Goal: Use online tool/utility

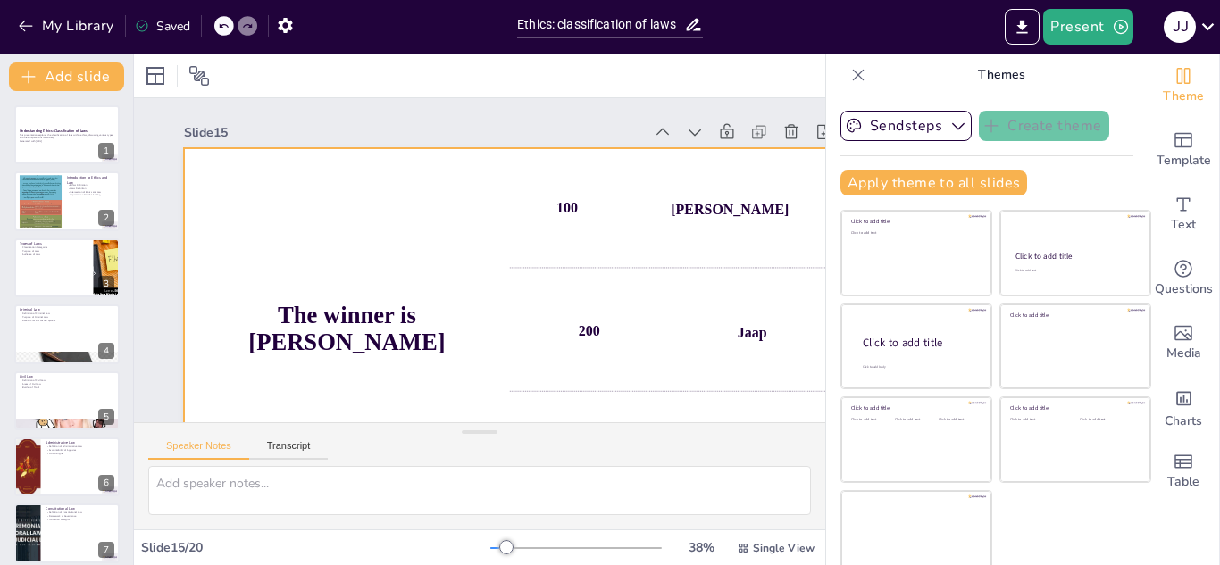
scroll to position [106, 0]
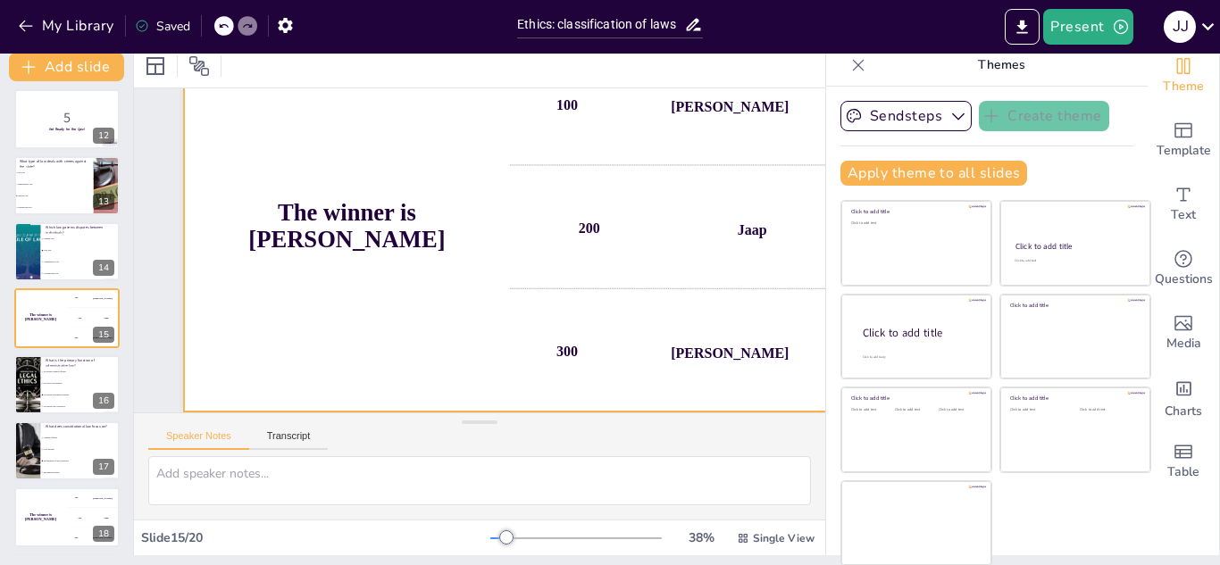
checkbox input "true"
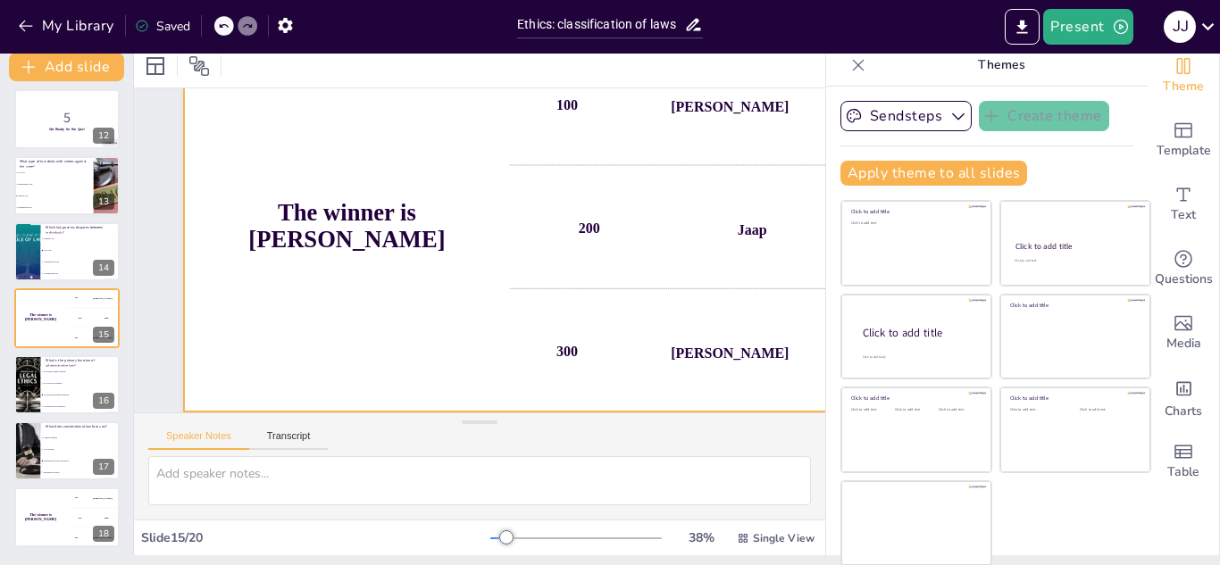
checkbox input "true"
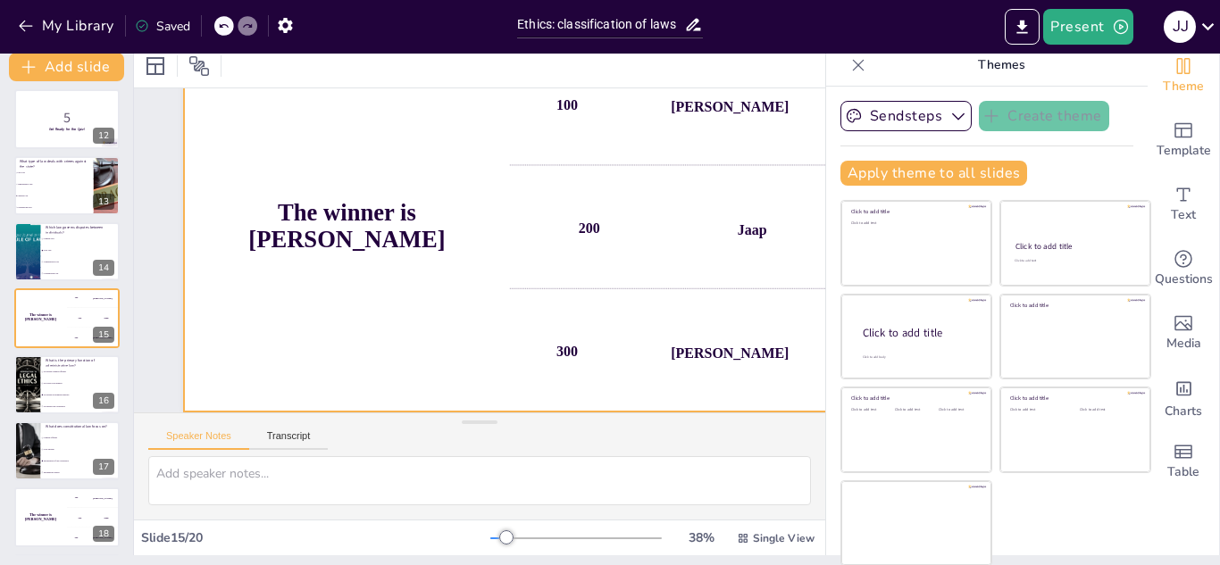
checkbox input "true"
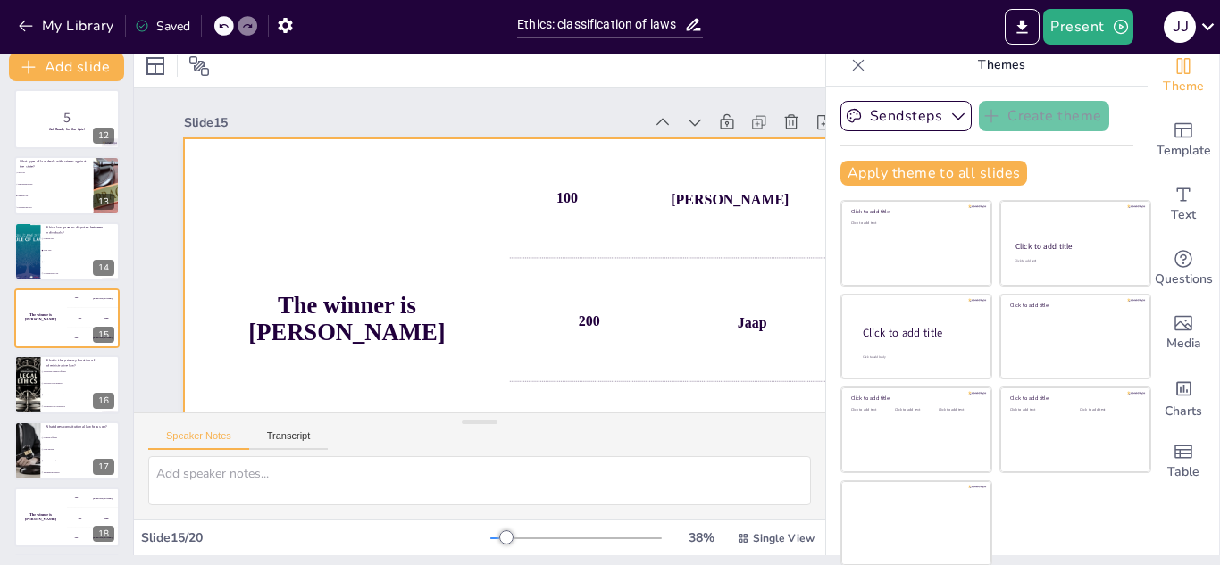
checkbox input "true"
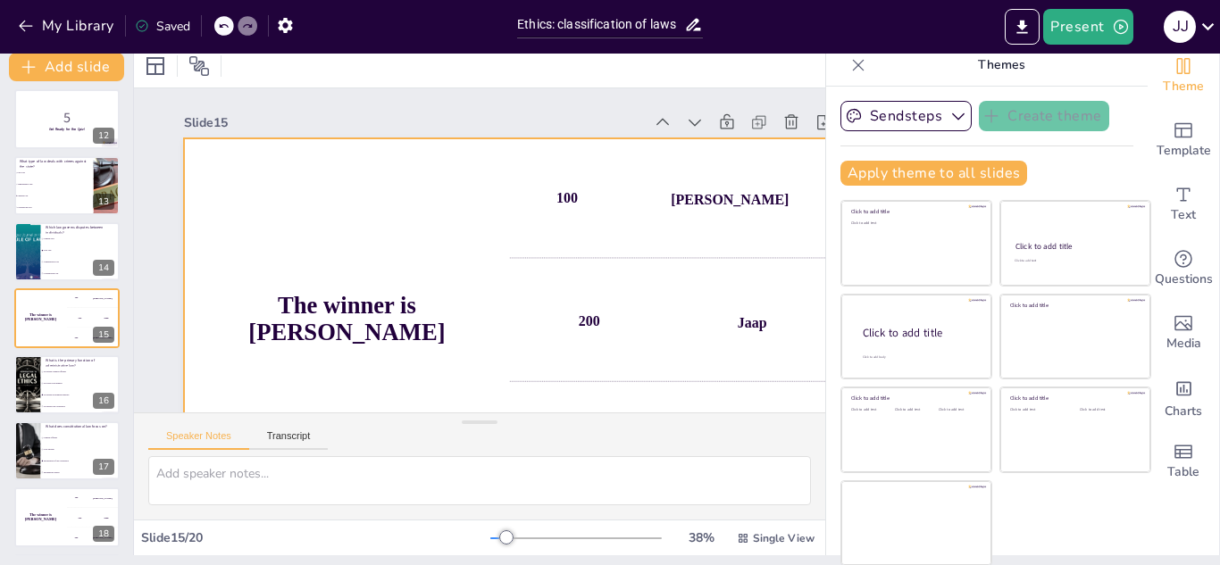
checkbox input "true"
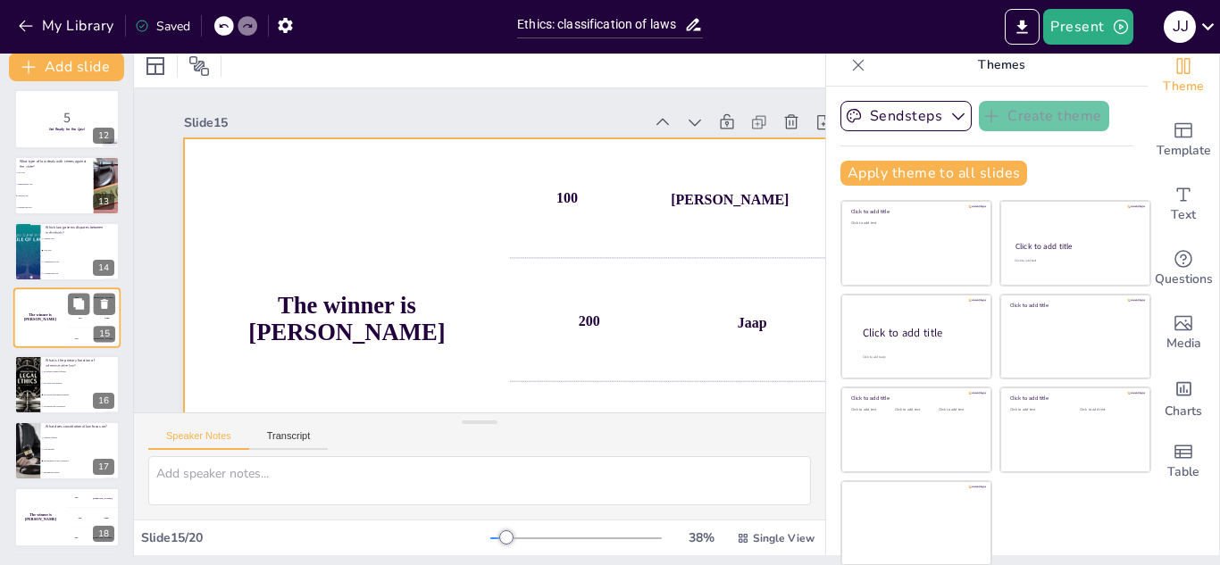
checkbox input "true"
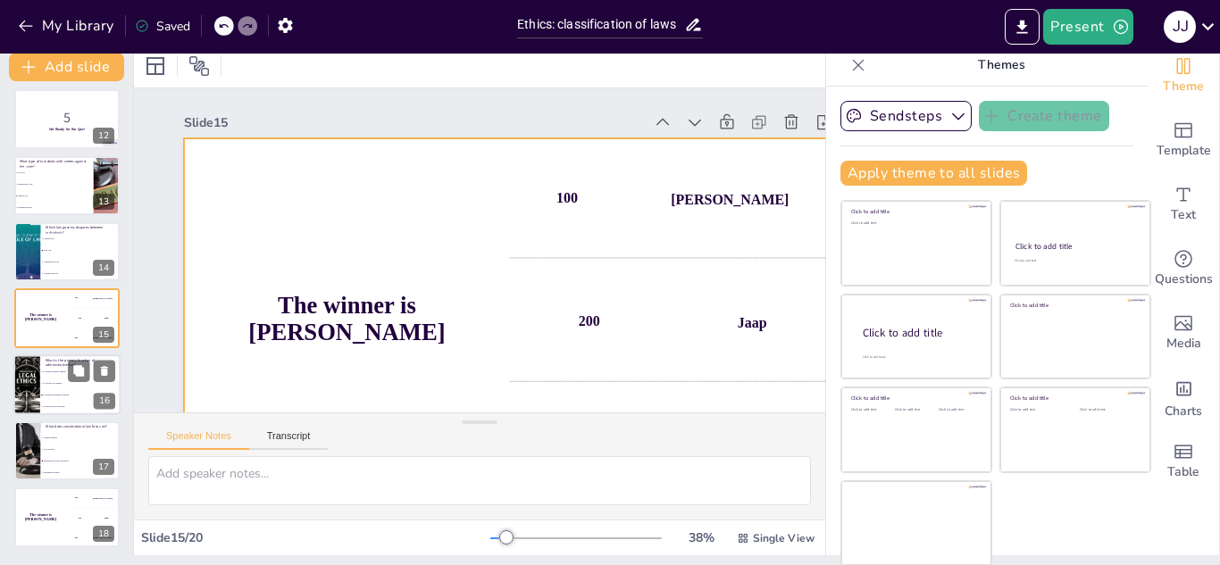
checkbox input "true"
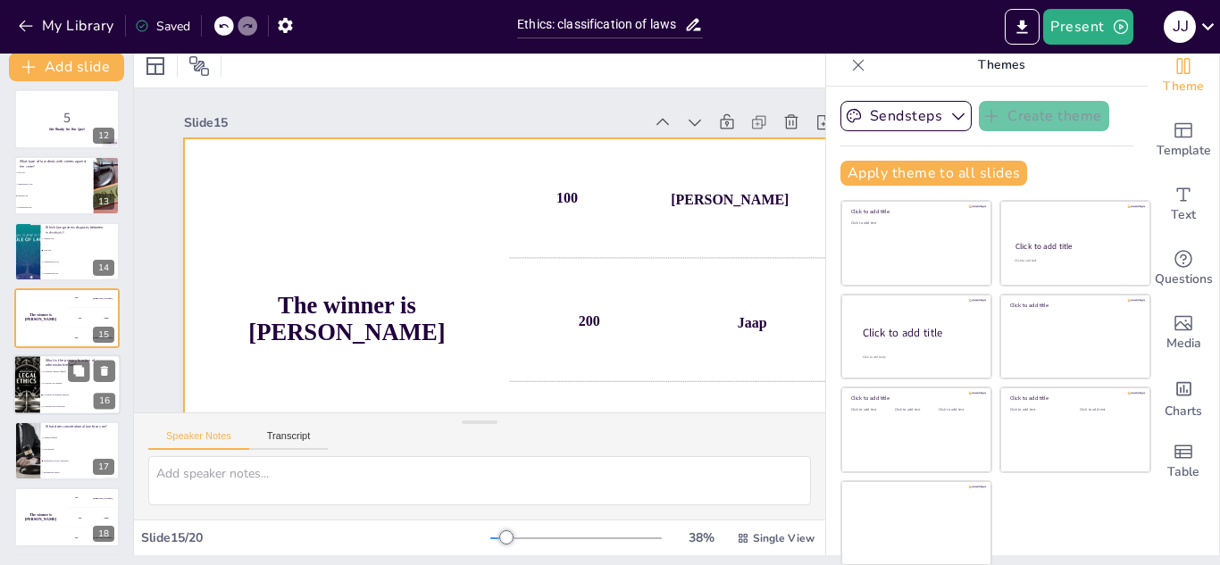
checkbox input "true"
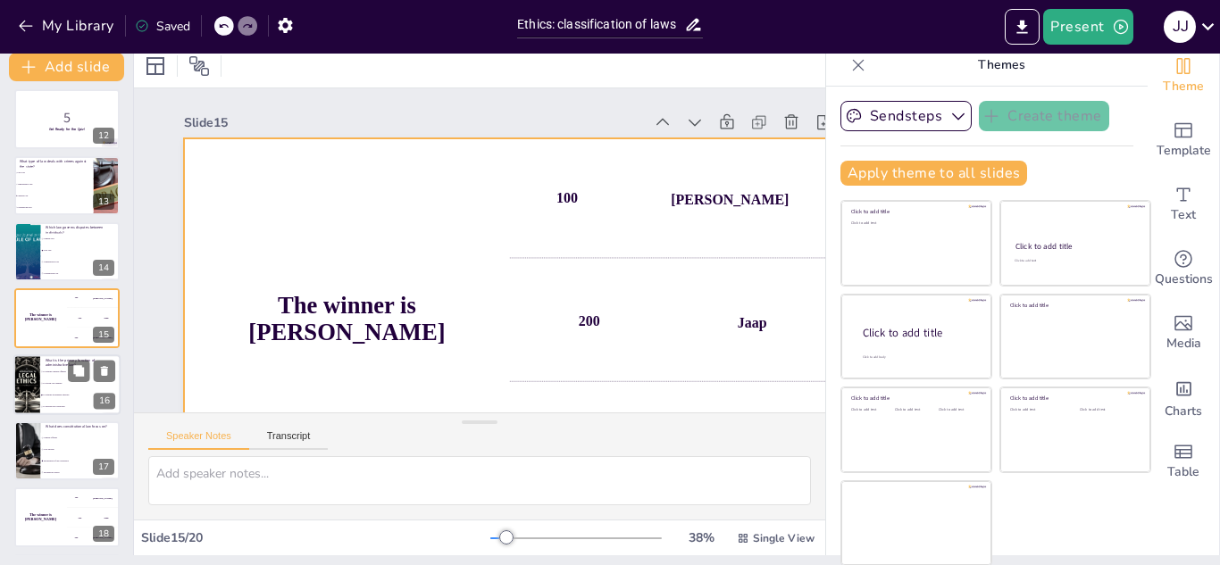
checkbox input "true"
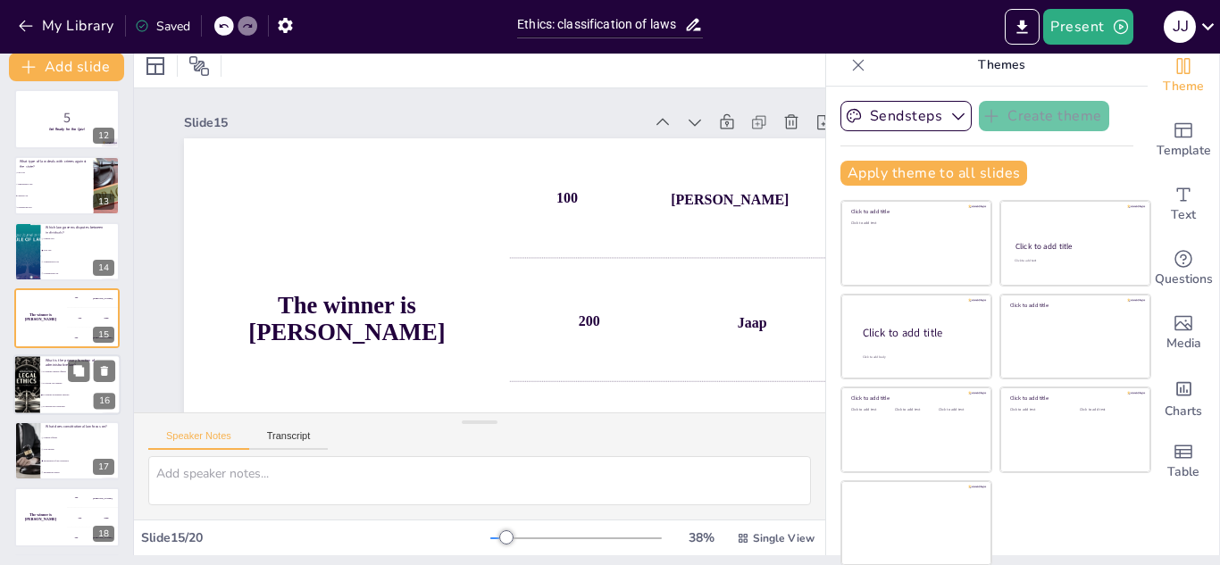
checkbox input "true"
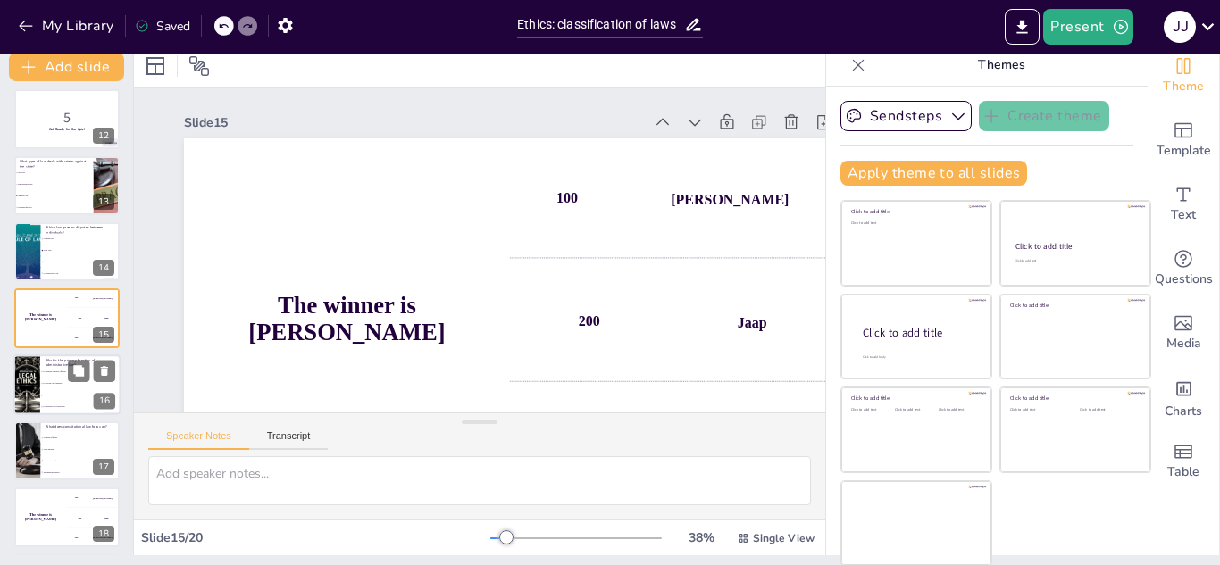
checkbox input "true"
click at [32, 378] on div at bounding box center [26, 385] width 107 height 61
checkbox input "true"
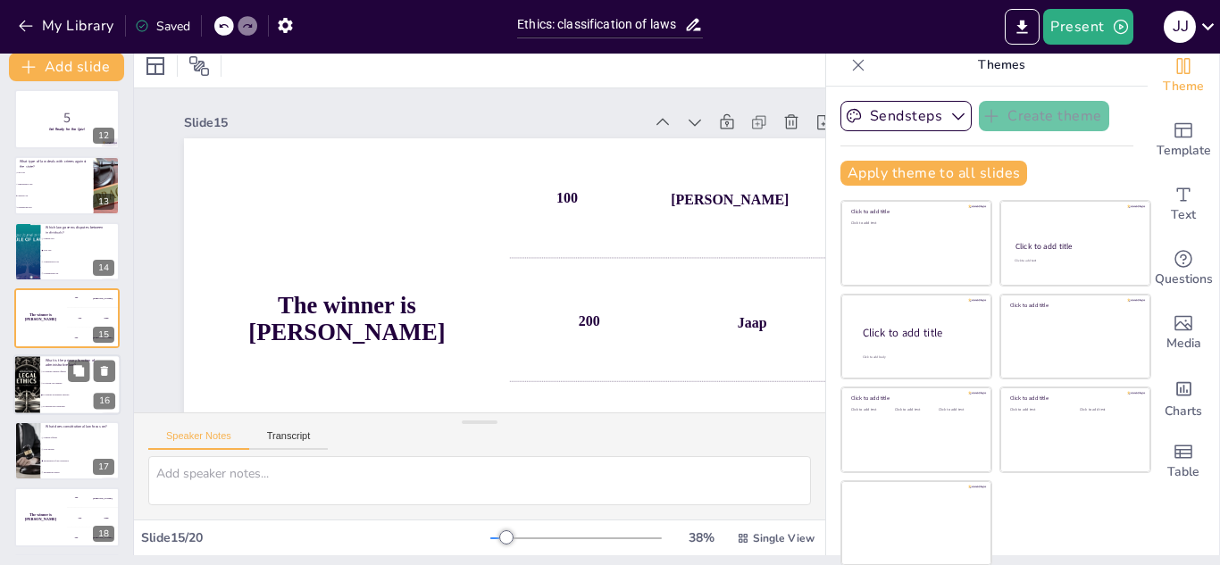
checkbox input "true"
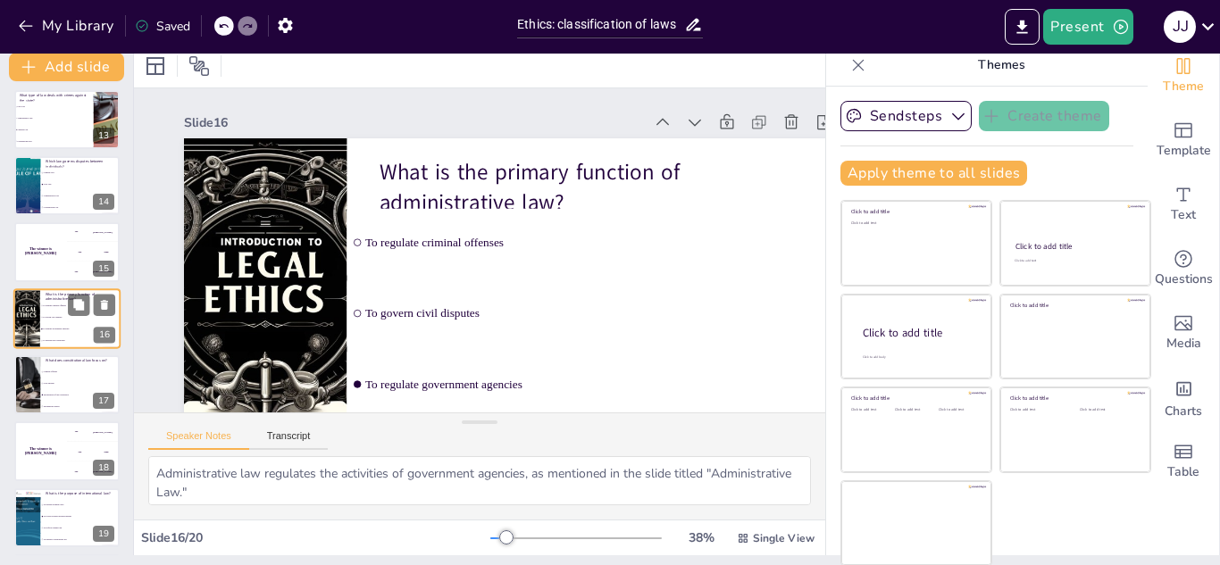
checkbox input "true"
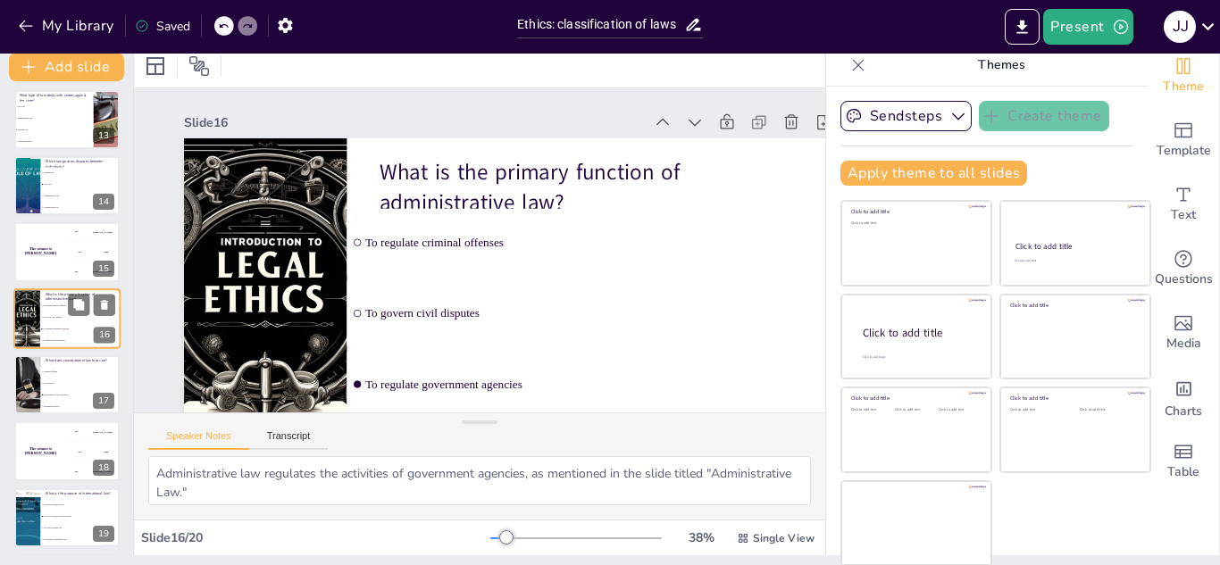
checkbox input "true"
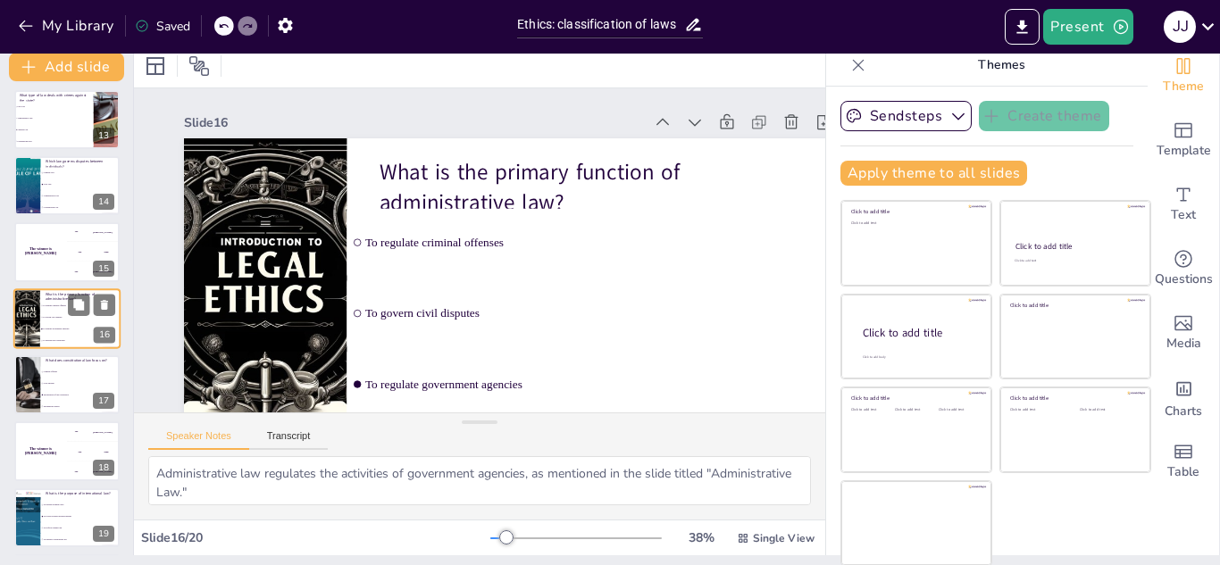
checkbox input "true"
click at [40, 301] on li "To regulate criminal offenses" at bounding box center [80, 306] width 80 height 12
checkbox input "true"
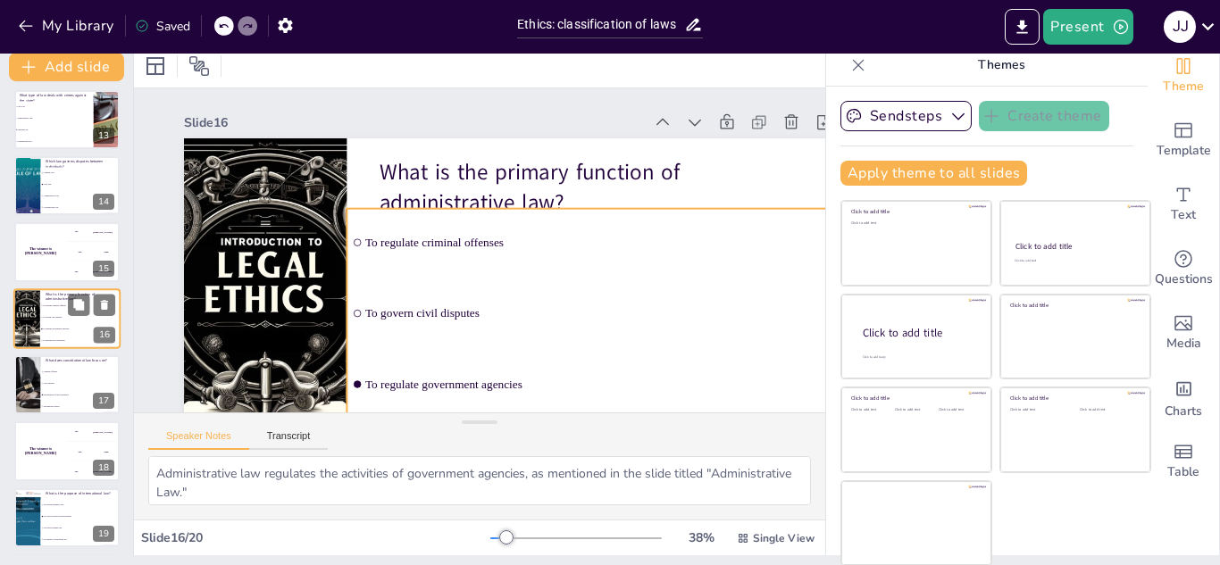
checkbox input "true"
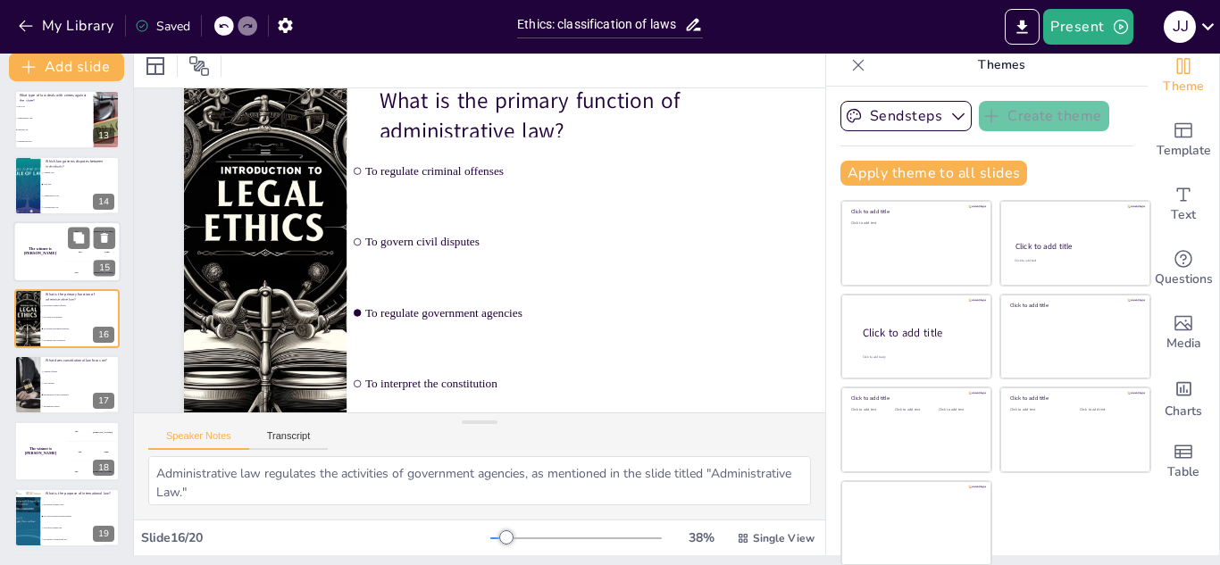
checkbox input "true"
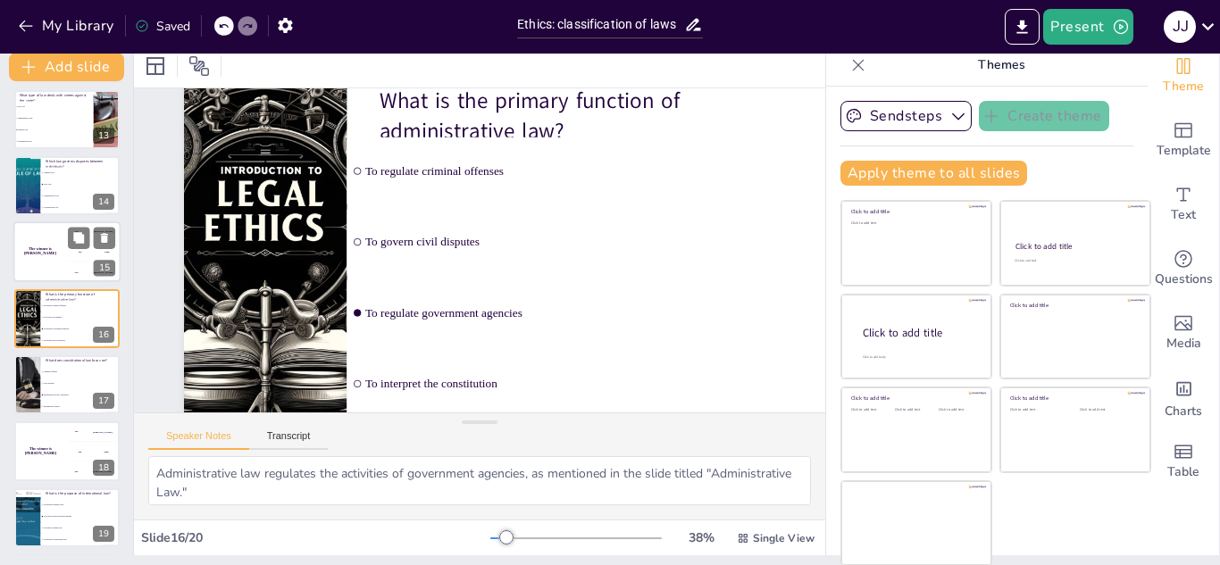
checkbox input "true"
click at [38, 255] on div "The winner is [PERSON_NAME]" at bounding box center [40, 252] width 54 height 61
checkbox input "true"
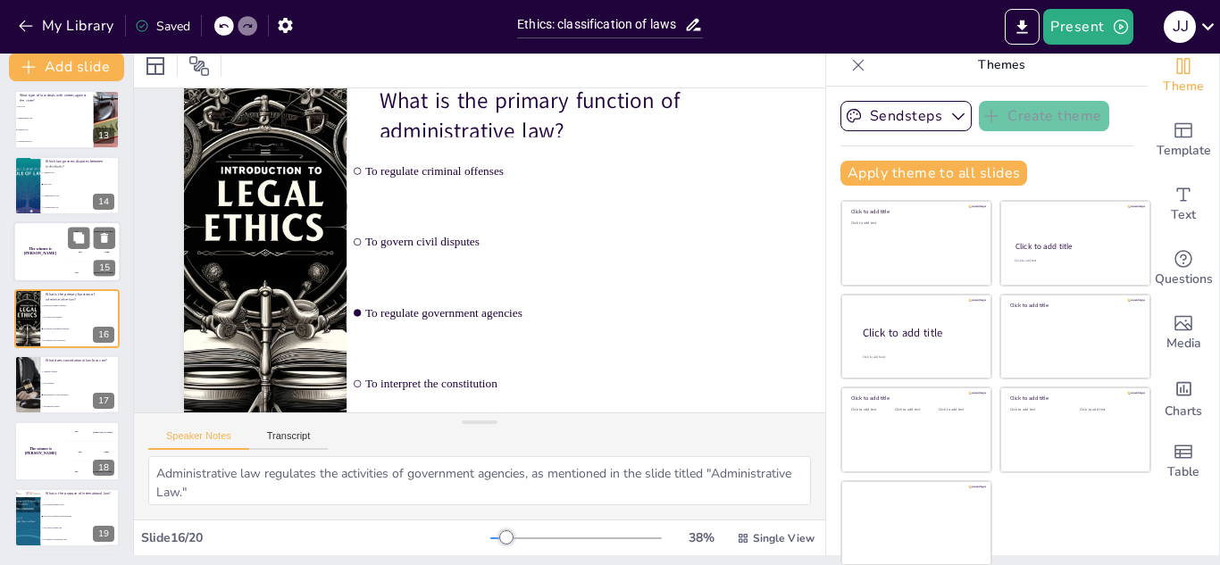
checkbox input "true"
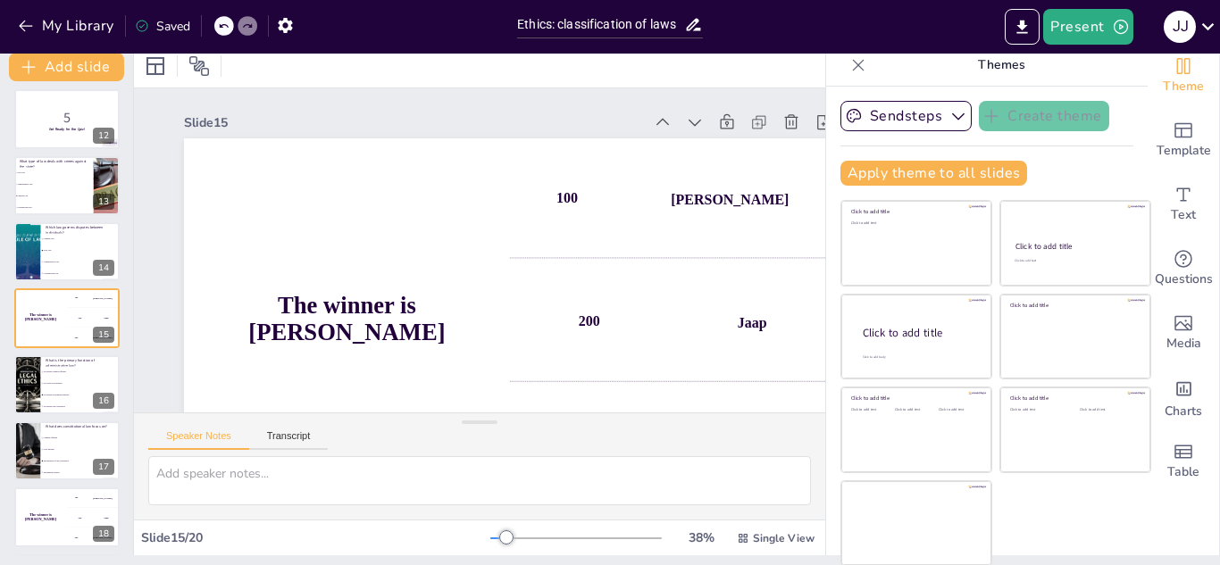
checkbox input "true"
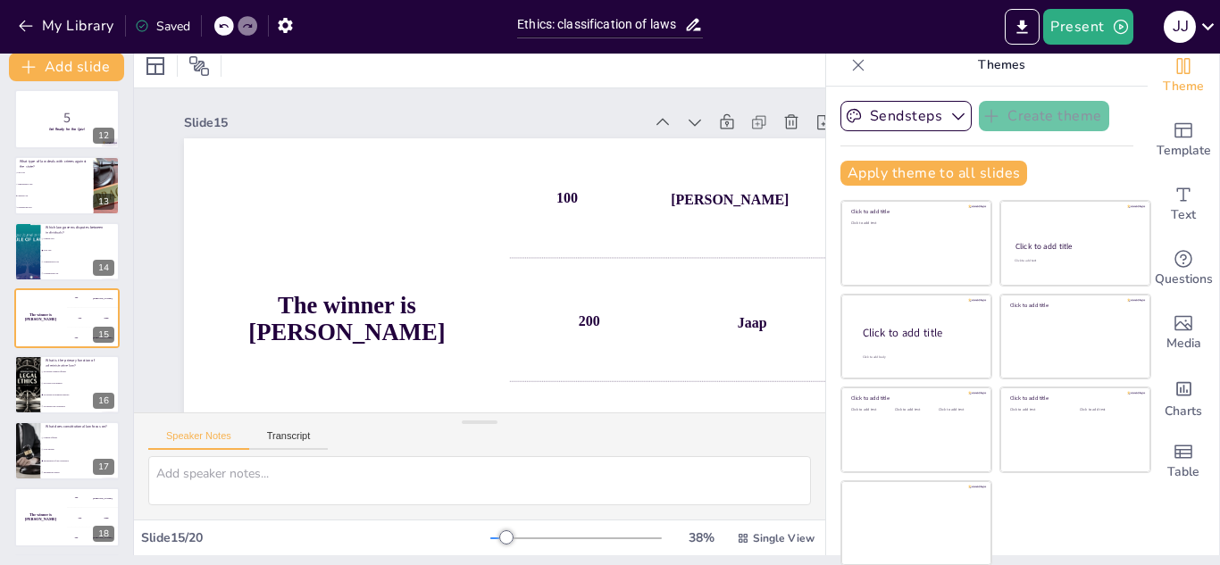
checkbox input "true"
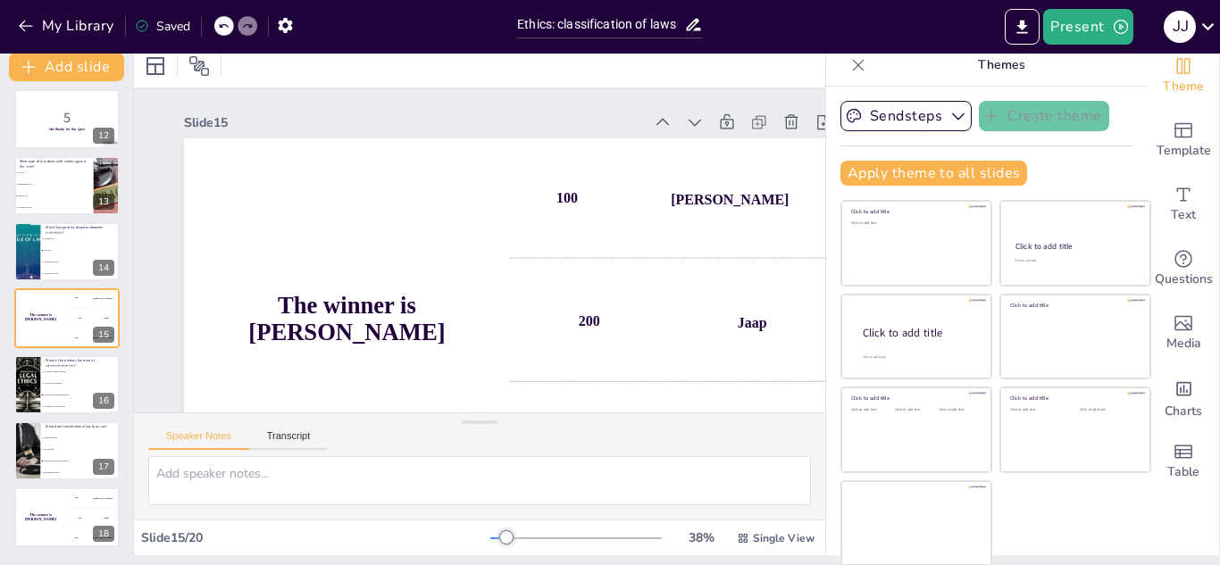
checkbox input "true"
